Goal: Information Seeking & Learning: Check status

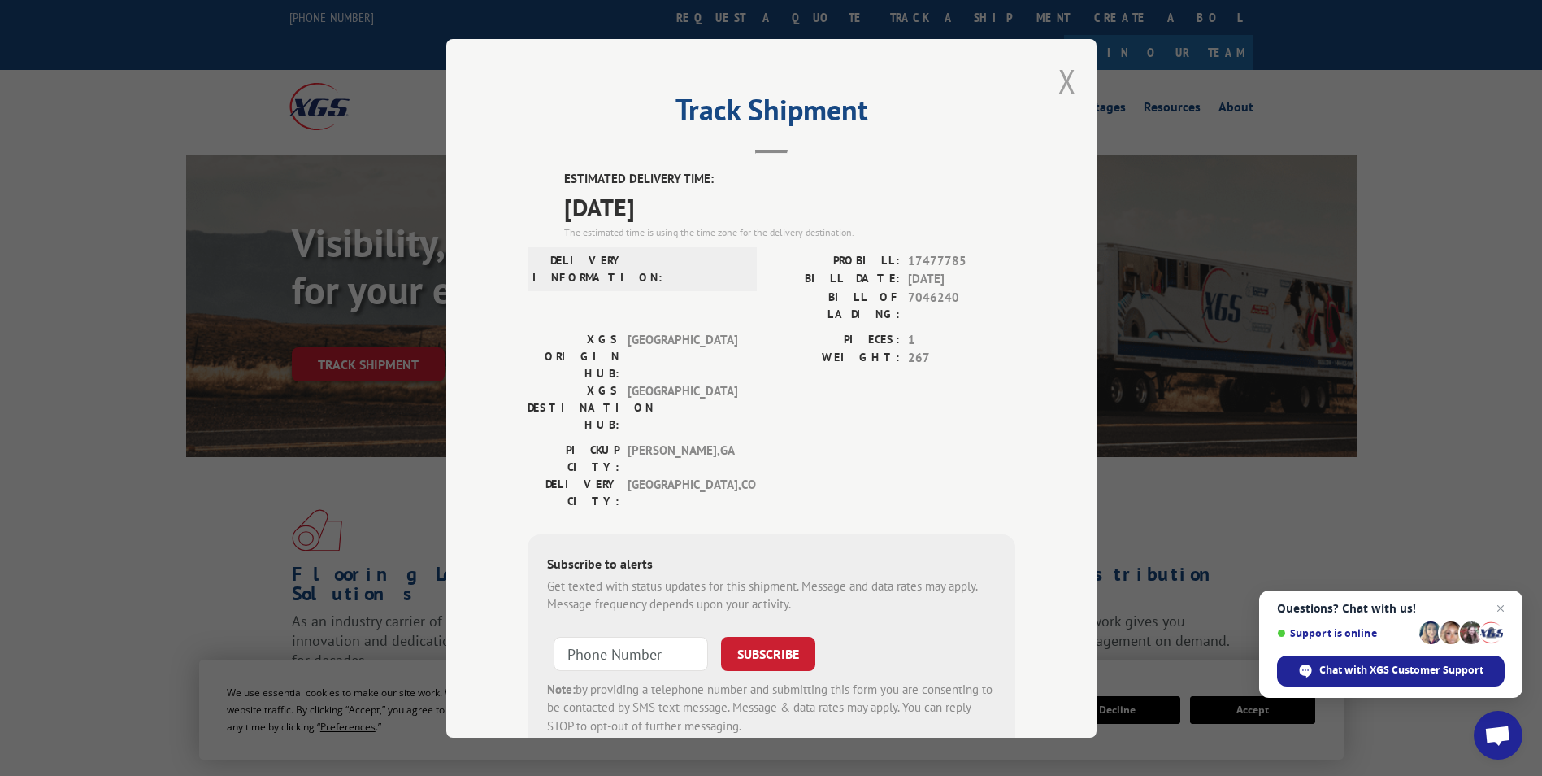
click at [1058, 80] on button "Close modal" at bounding box center [1067, 80] width 18 height 43
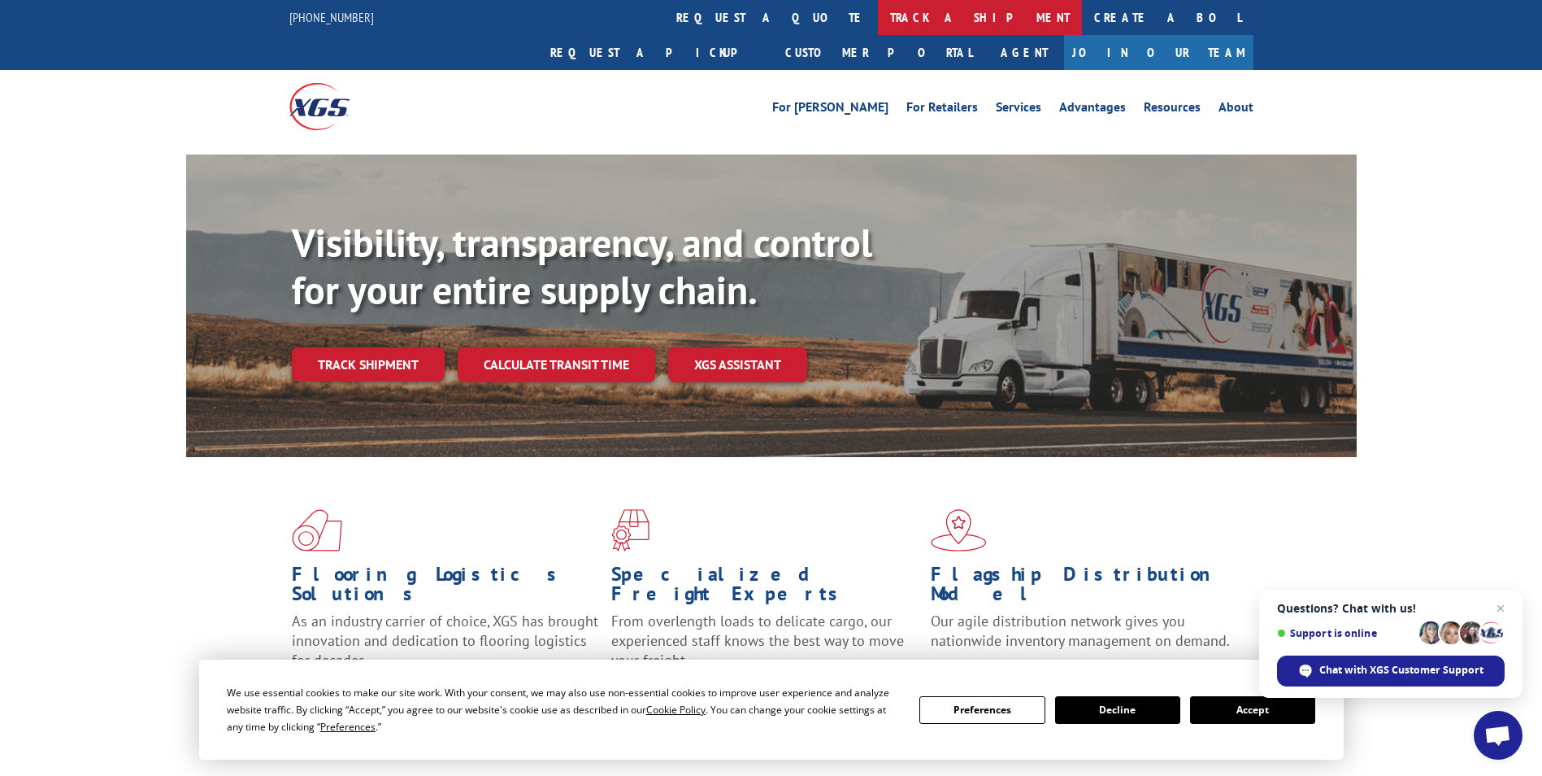
click at [878, 10] on link "track a shipment" at bounding box center [980, 17] width 204 height 35
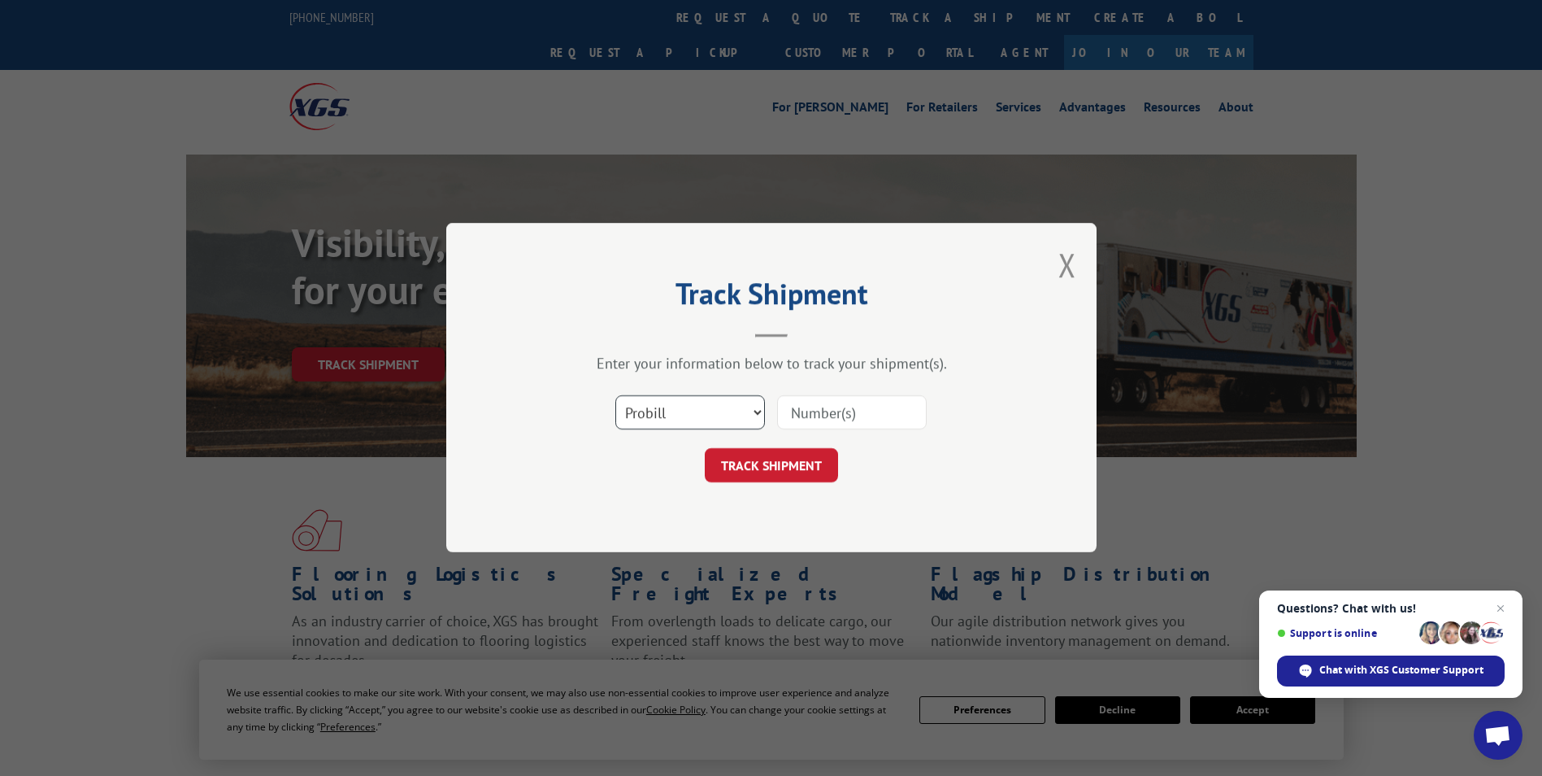
click at [659, 404] on select "Select category... Probill BOL PO" at bounding box center [690, 413] width 150 height 34
select select "bol"
click at [615, 396] on select "Select category... Probill BOL PO" at bounding box center [690, 413] width 150 height 34
click at [810, 412] on input at bounding box center [852, 413] width 150 height 34
paste input "5479014"
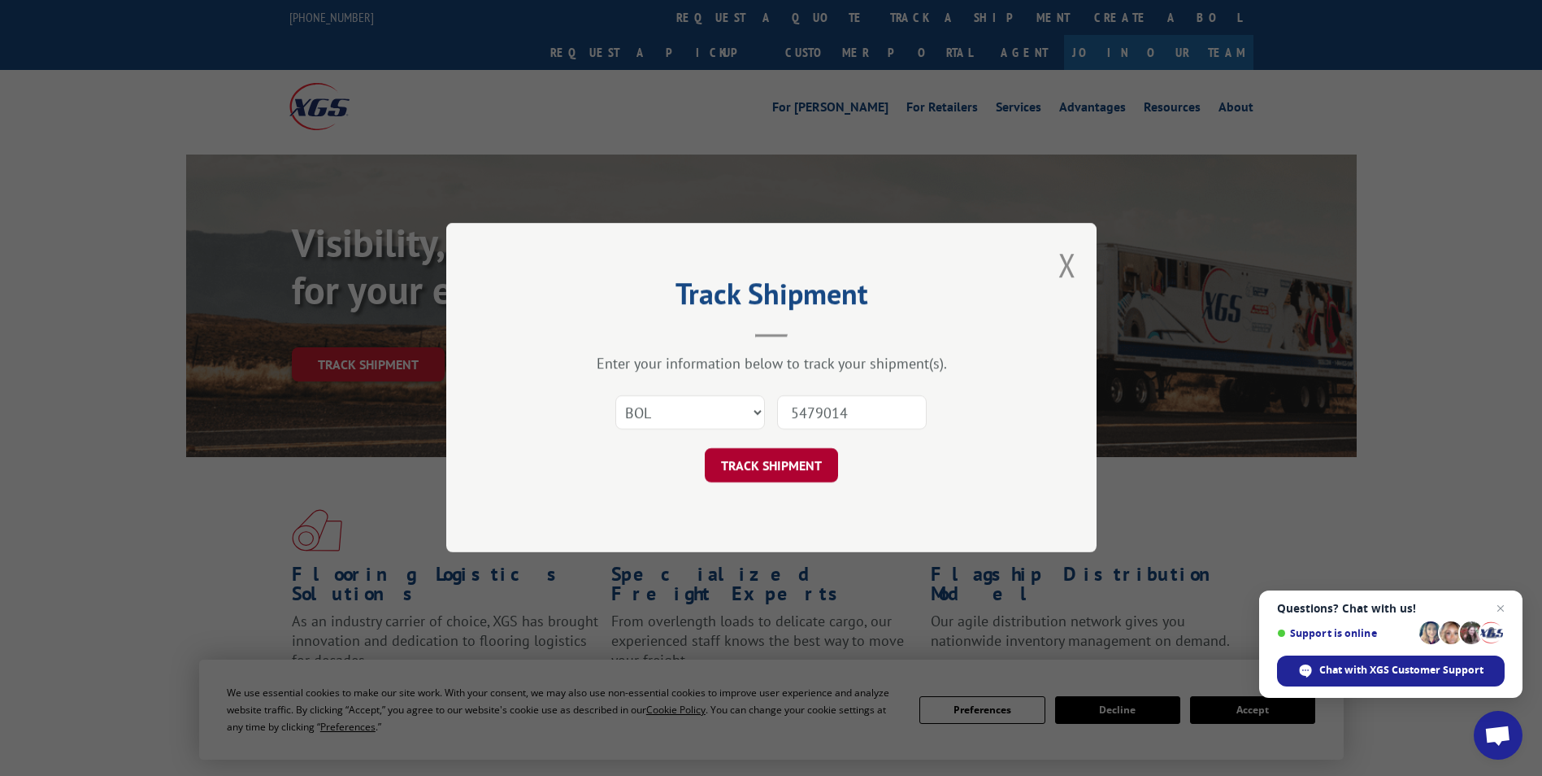
type input "5479014"
click at [776, 471] on button "TRACK SHIPMENT" at bounding box center [771, 466] width 133 height 34
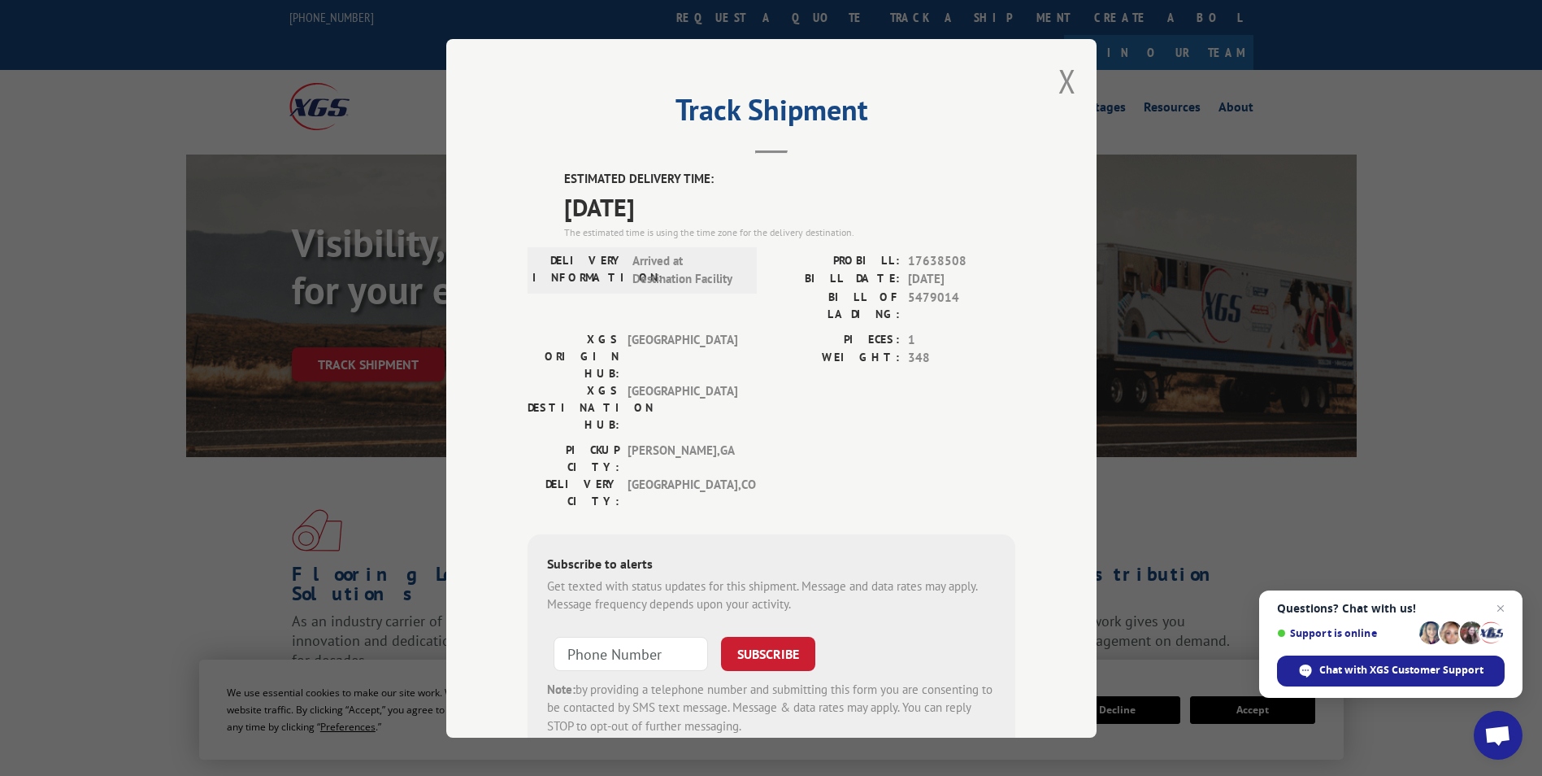
drag, startPoint x: 555, startPoint y: 174, endPoint x: 719, endPoint y: 199, distance: 165.3
click at [719, 199] on div "ESTIMATED DELIVERY TIME: [DATE] The estimated time is using the time zone for t…" at bounding box center [772, 462] width 488 height 584
drag, startPoint x: 719, startPoint y: 199, endPoint x: 651, endPoint y: 202, distance: 67.6
copy div "ESTIMATED DELIVERY TIME: [DATE]"
